Goal: Information Seeking & Learning: Understand process/instructions

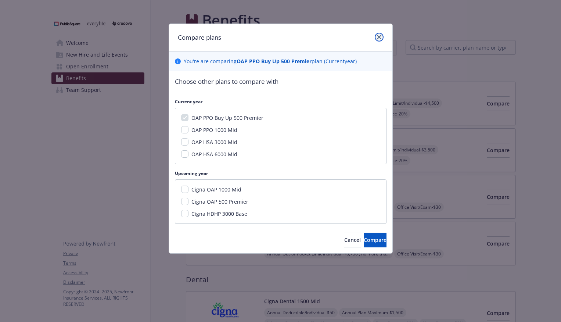
click at [382, 39] on link "close" at bounding box center [379, 37] width 9 height 9
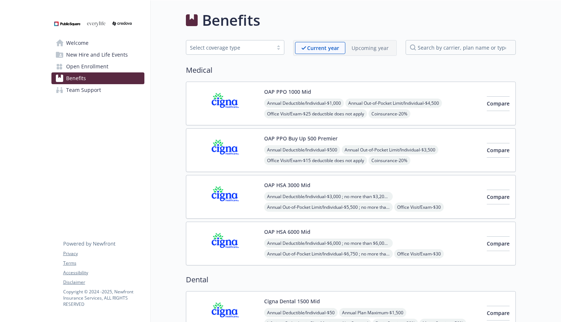
click at [322, 139] on button "OAP PPO Buy Up 500 Premier" at bounding box center [301, 139] width 74 height 8
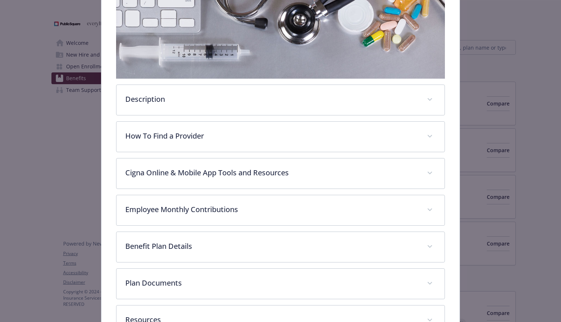
scroll to position [204, 0]
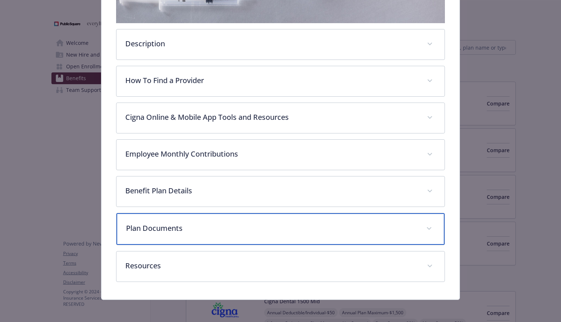
click at [292, 227] on p "Plan Documents" at bounding box center [271, 228] width 291 height 11
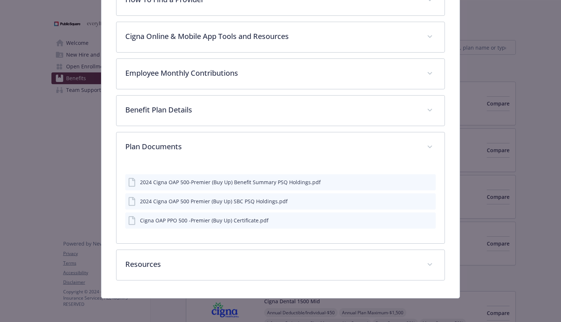
scroll to position [284, 0]
click at [306, 185] on div "2024 Cigna OAP 500-Premier (Buy Up) Benefit Summary PSQ Holdings.pdf" at bounding box center [230, 182] width 181 height 8
click at [310, 181] on div "2024 Cigna OAP 500-Premier (Buy Up) Benefit Summary PSQ Holdings.pdf" at bounding box center [230, 182] width 181 height 8
click at [428, 182] on icon "preview file" at bounding box center [429, 181] width 7 height 5
click at [429, 183] on icon "preview file" at bounding box center [429, 181] width 7 height 5
